Goal: Task Accomplishment & Management: Use online tool/utility

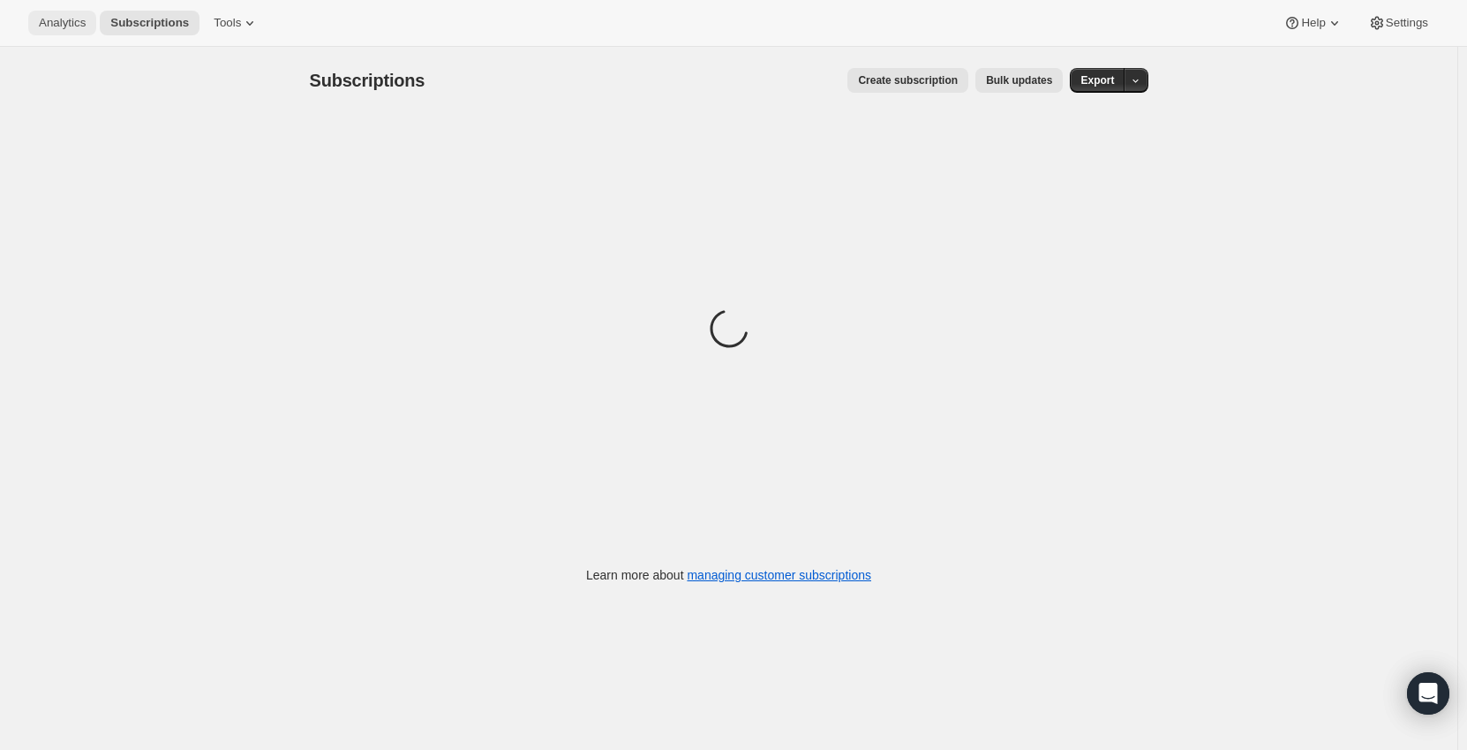
click at [59, 19] on span "Analytics" at bounding box center [62, 23] width 47 height 14
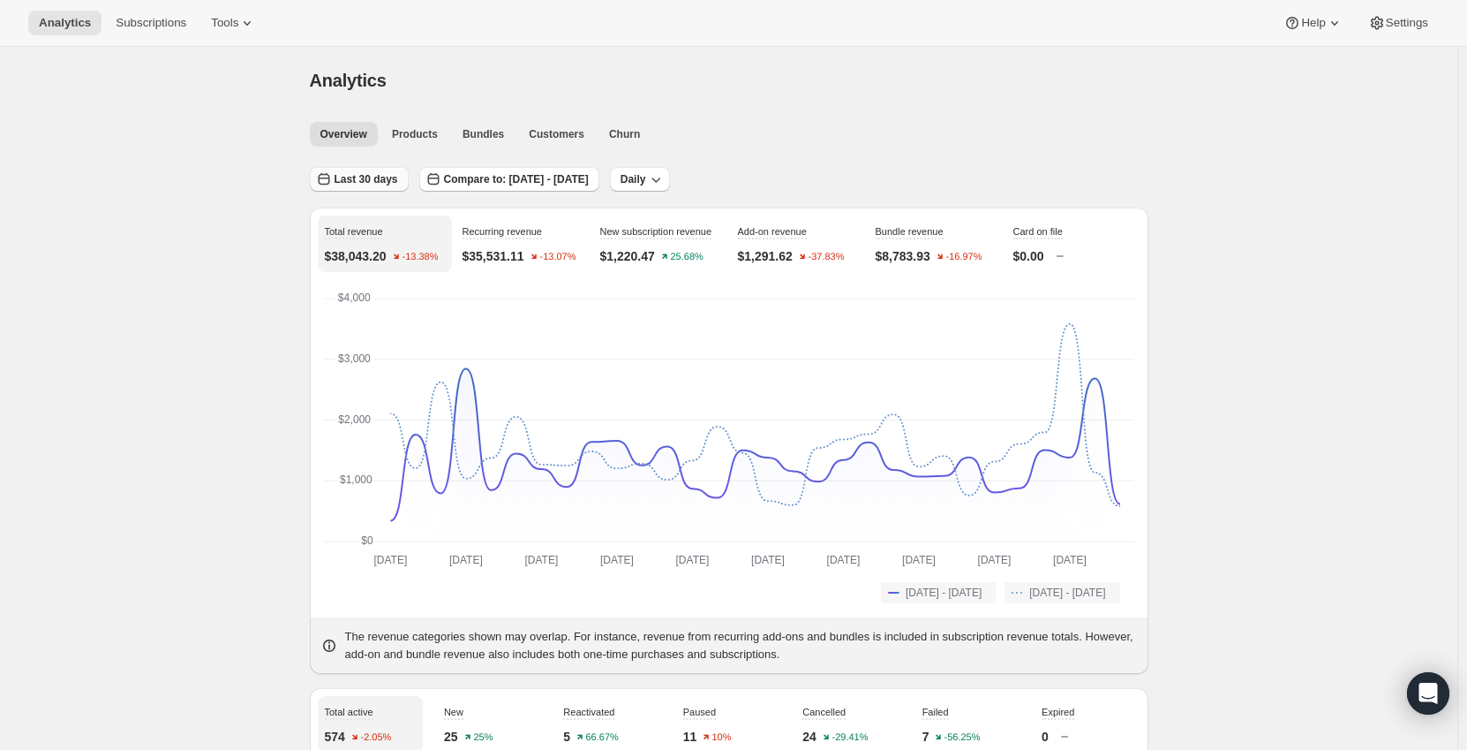
click at [339, 173] on span "Last 30 days" at bounding box center [367, 179] width 64 height 14
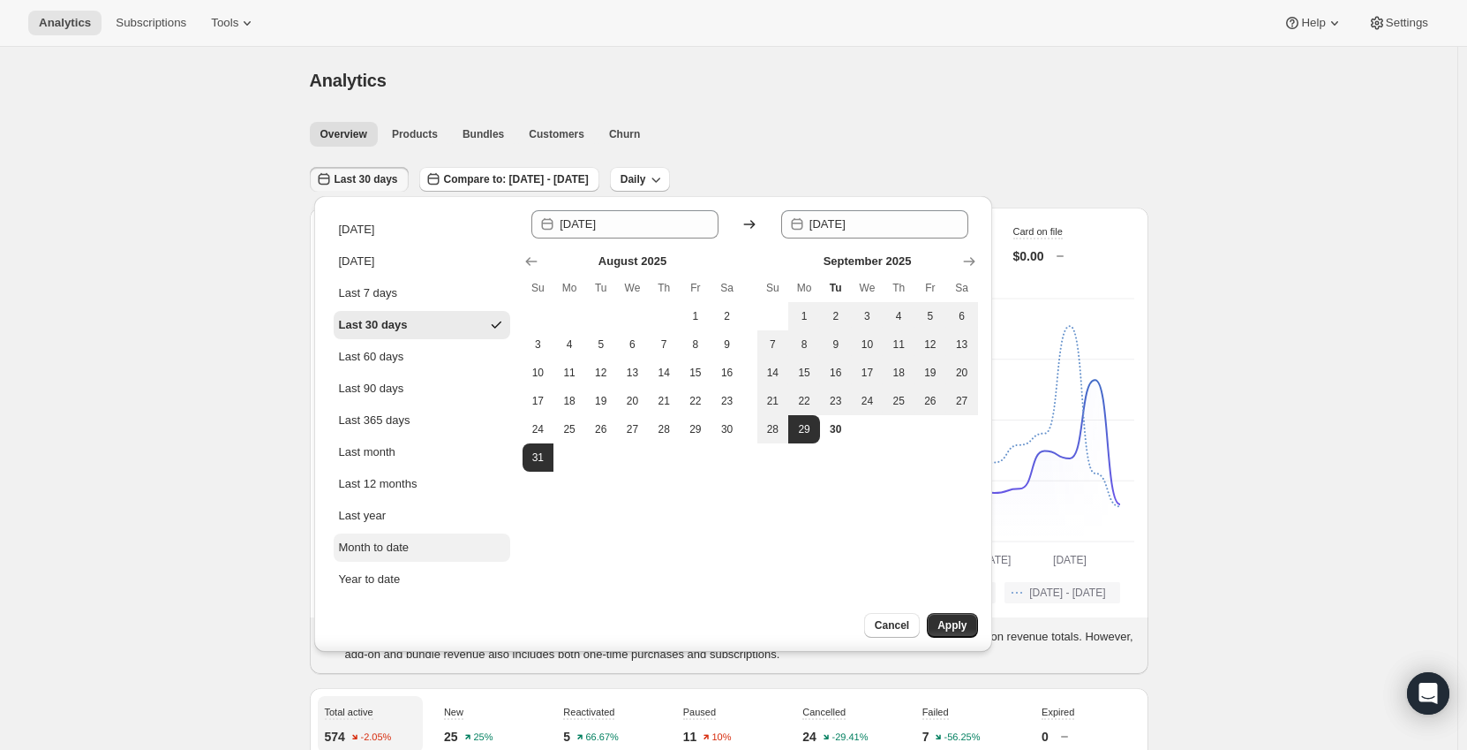
click at [403, 548] on div "Month to date" at bounding box center [374, 548] width 71 height 18
type input "[DATE]"
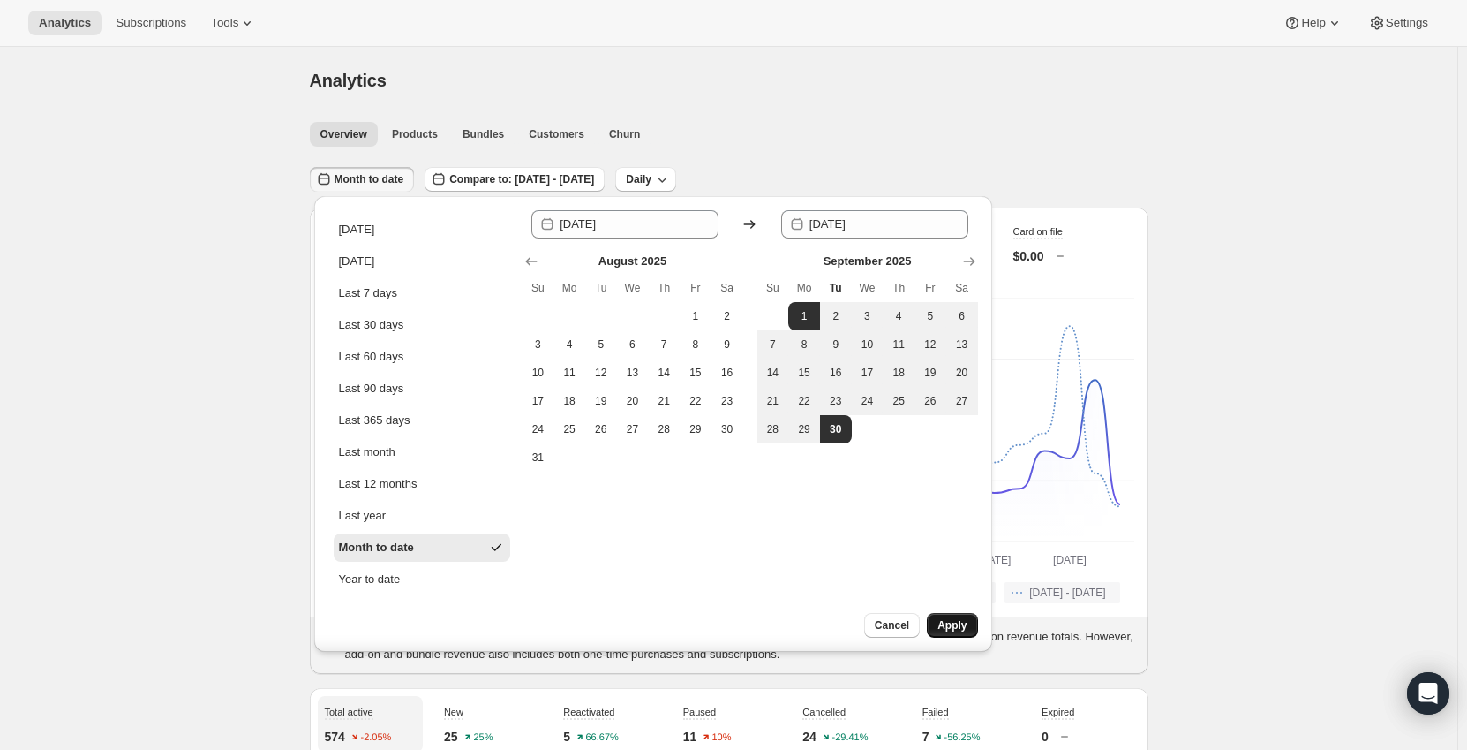
click at [949, 622] on span "Apply" at bounding box center [952, 625] width 29 height 14
